Goal: Information Seeking & Learning: Compare options

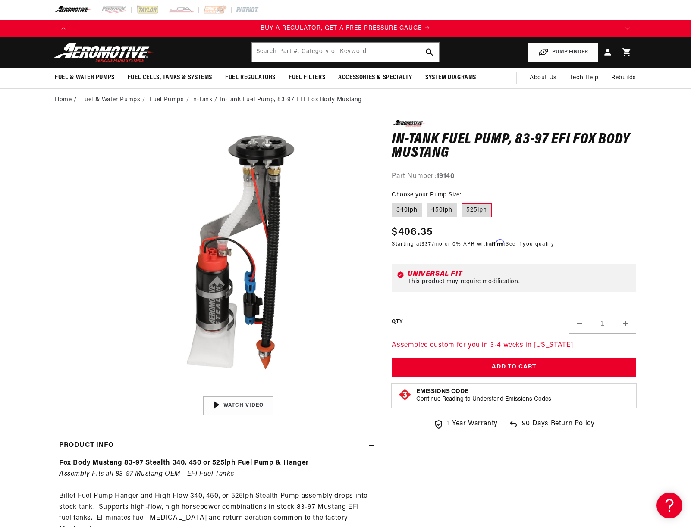
scroll to position [0, 0]
click at [438, 211] on label "450lph" at bounding box center [441, 211] width 31 height 14
click at [427, 202] on input "450lph" at bounding box center [426, 202] width 0 height 0
radio input "true"
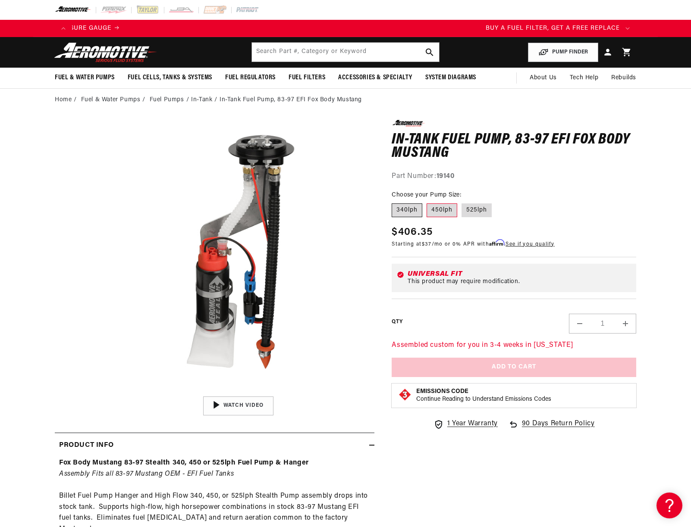
scroll to position [0, 547]
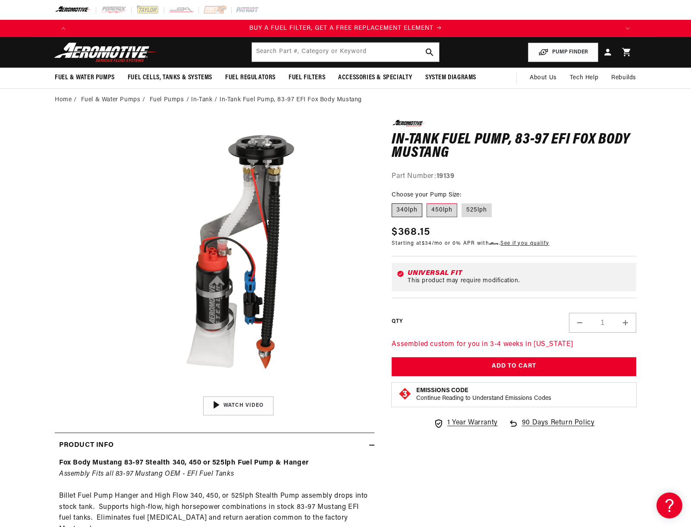
click at [411, 208] on label "340lph" at bounding box center [407, 211] width 31 height 14
click at [394, 202] on input "340lph" at bounding box center [394, 202] width 0 height 0
radio input "true"
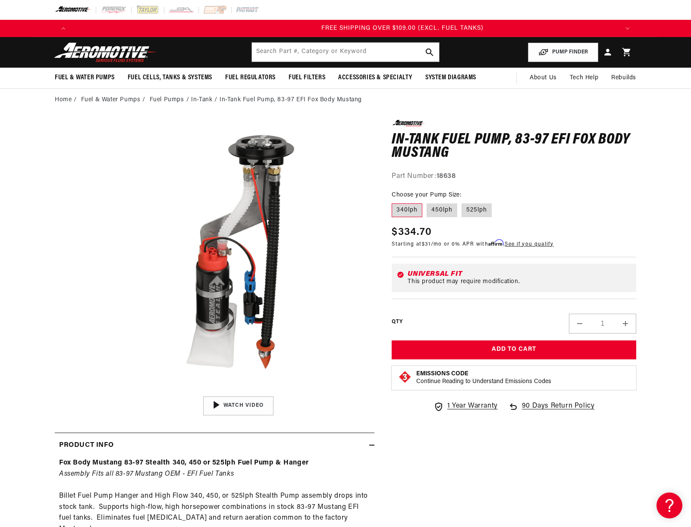
scroll to position [0, 1640]
click at [479, 210] on label "525lph" at bounding box center [476, 211] width 30 height 14
click at [462, 202] on input "525lph" at bounding box center [461, 202] width 0 height 0
radio input "true"
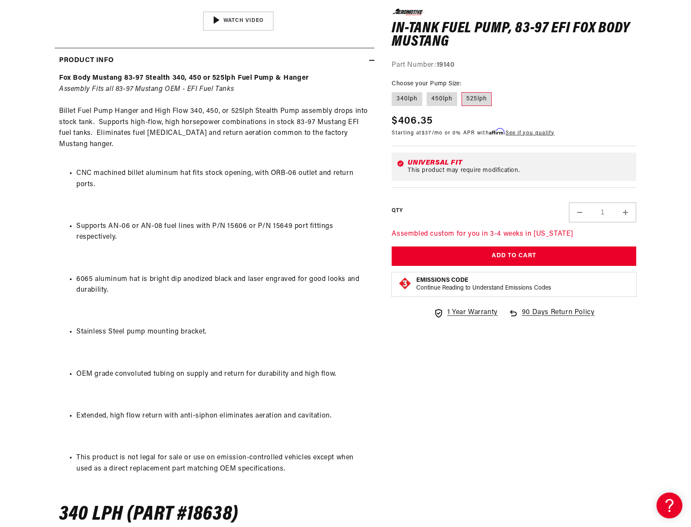
scroll to position [388, 0]
